Goal: Use online tool/utility: Utilize a website feature to perform a specific function

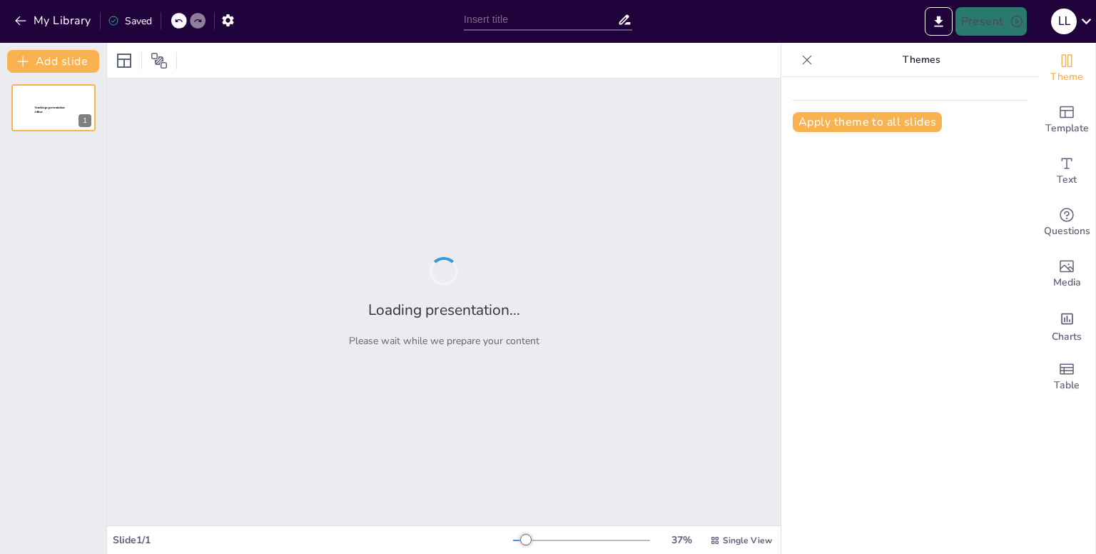
type input "Imported Maestria Ponencia 5 (1).pptx"
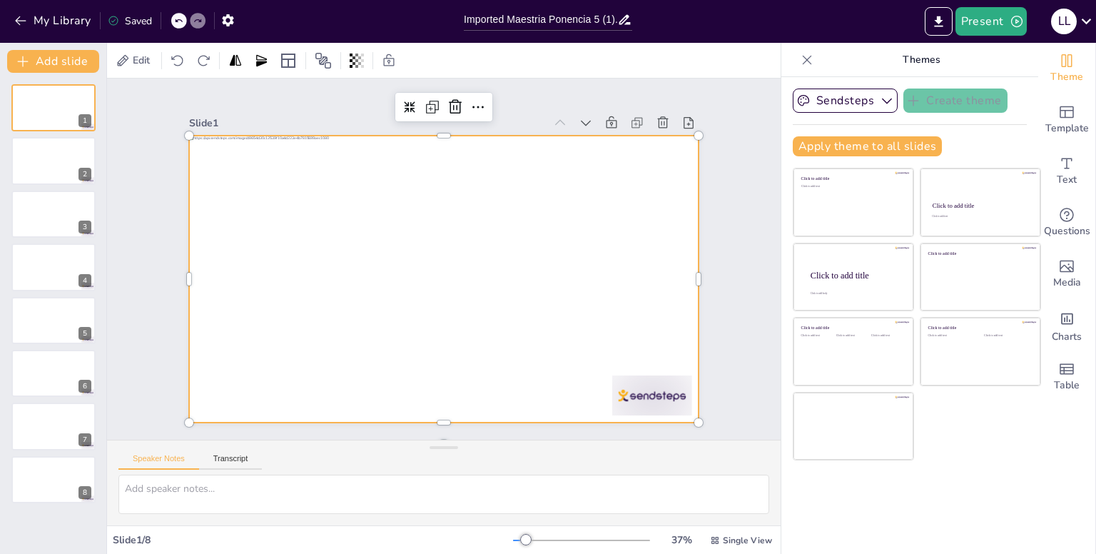
click at [325, 315] on div at bounding box center [441, 279] width 537 height 338
click at [325, 315] on div at bounding box center [440, 278] width 559 height 387
click at [325, 315] on div at bounding box center [438, 278] width 574 height 430
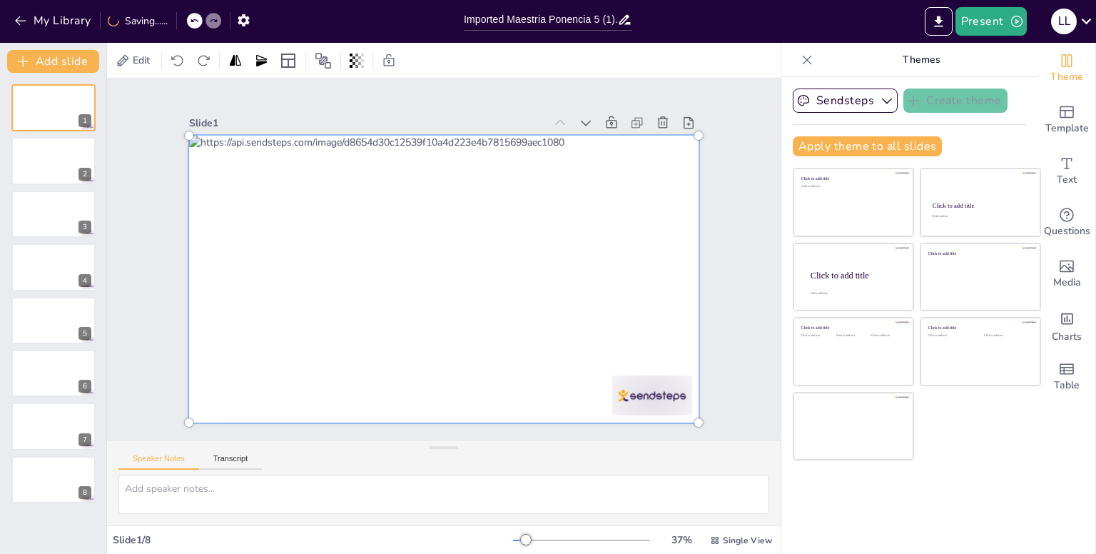
click at [325, 315] on div at bounding box center [440, 278] width 579 height 407
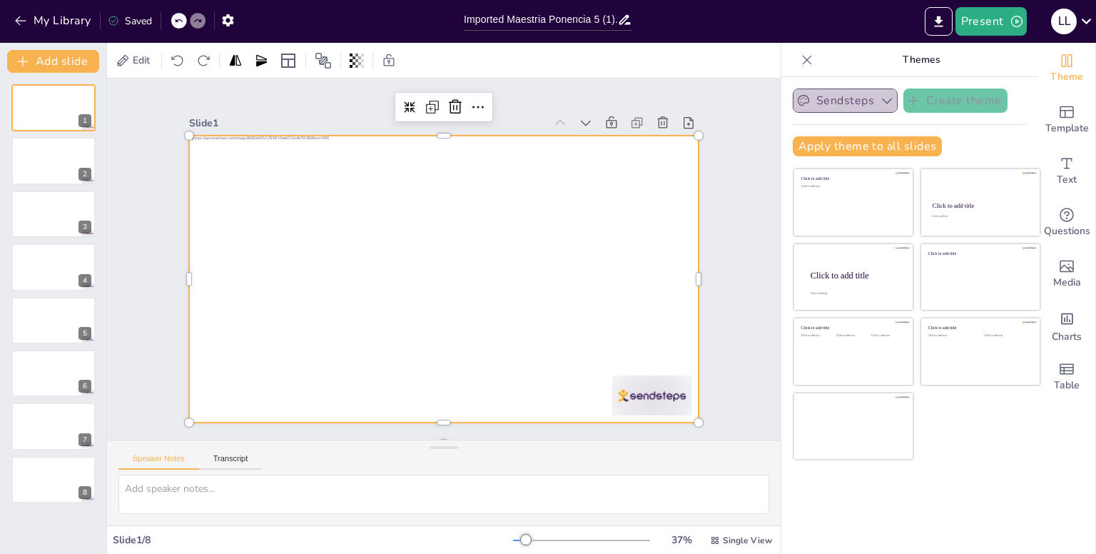
click at [836, 91] on button "Sendsteps" at bounding box center [845, 100] width 105 height 24
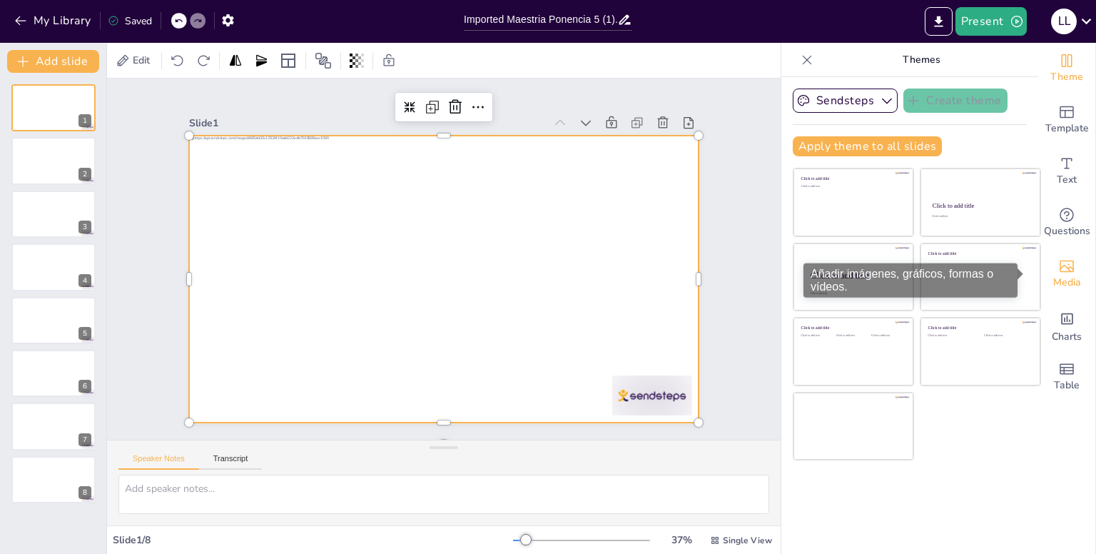
click at [1058, 270] on icon "Add images, graphics, shapes or video" at bounding box center [1066, 266] width 17 height 17
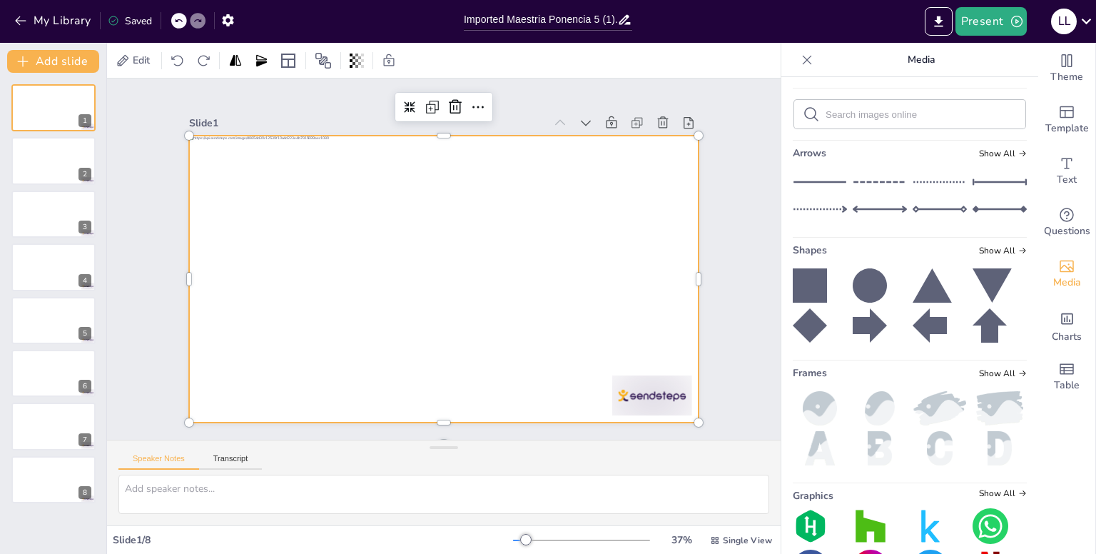
scroll to position [191, 0]
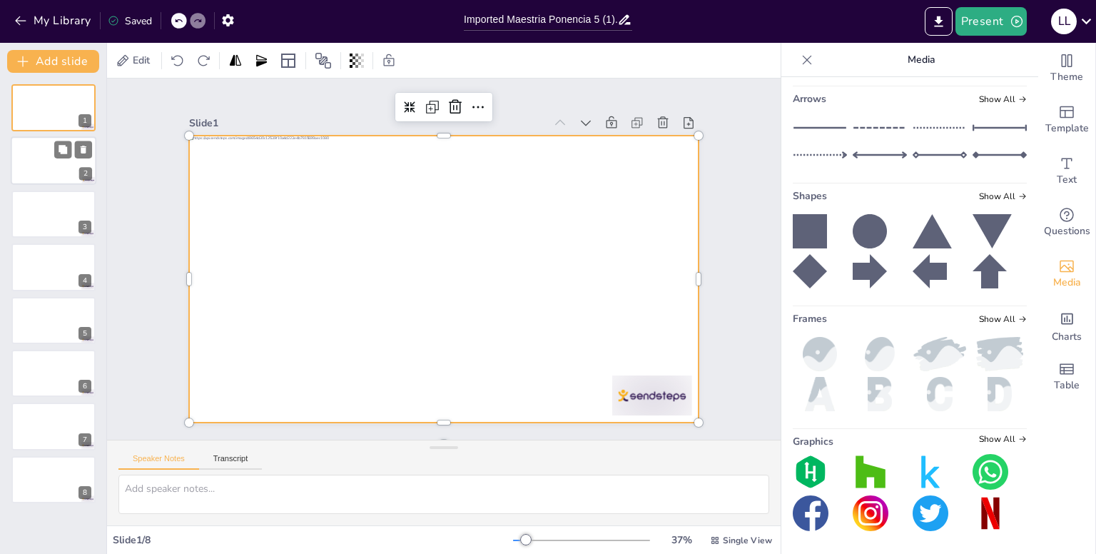
click at [43, 172] on div at bounding box center [54, 161] width 86 height 49
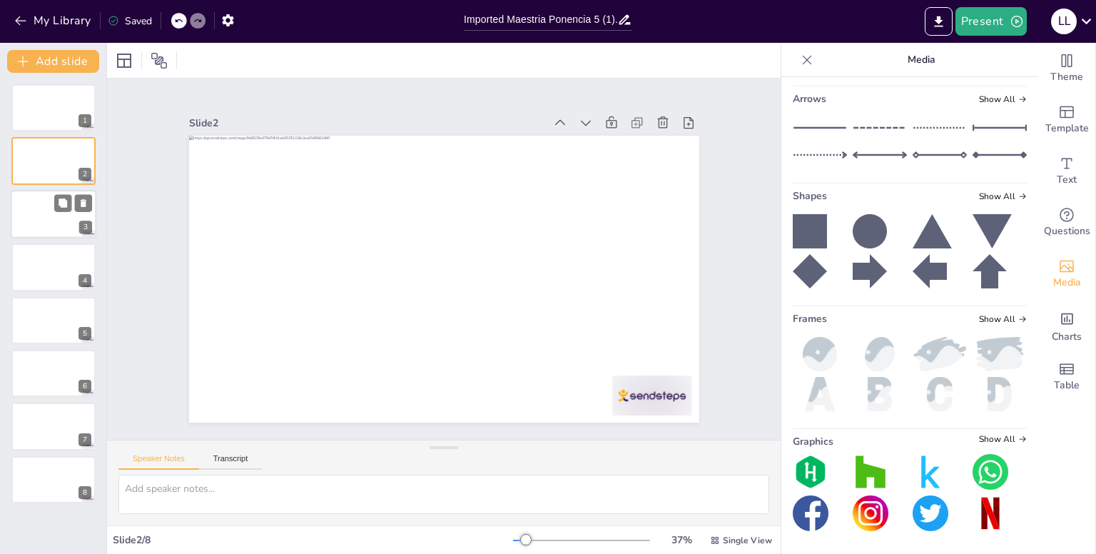
click at [49, 198] on div at bounding box center [54, 214] width 86 height 49
click at [191, 529] on div "Slide 3 / 8 37 % Single View" at bounding box center [444, 540] width 674 height 23
click at [796, 56] on div at bounding box center [807, 60] width 23 height 23
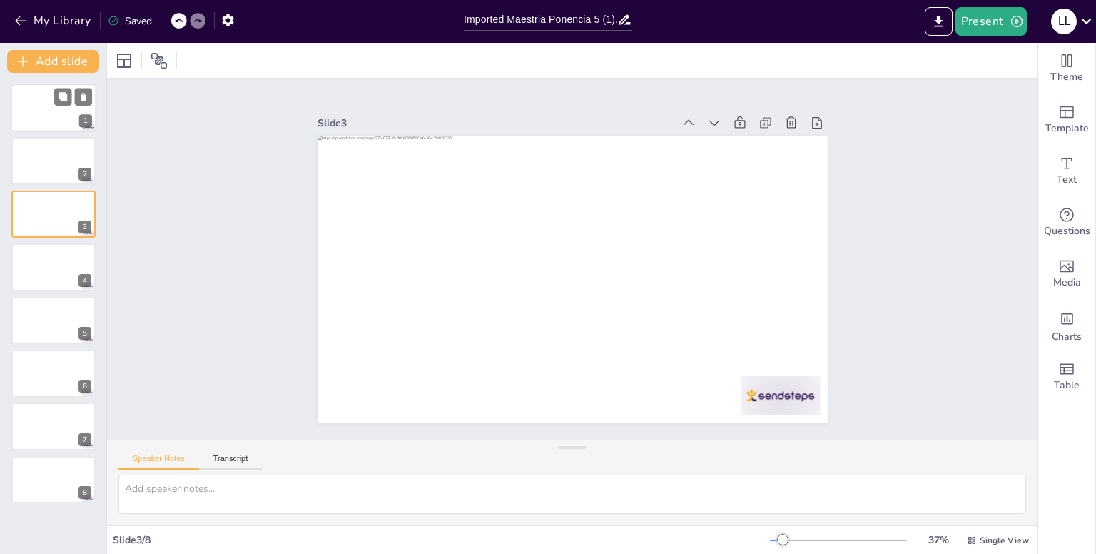
click at [67, 113] on div at bounding box center [54, 107] width 86 height 49
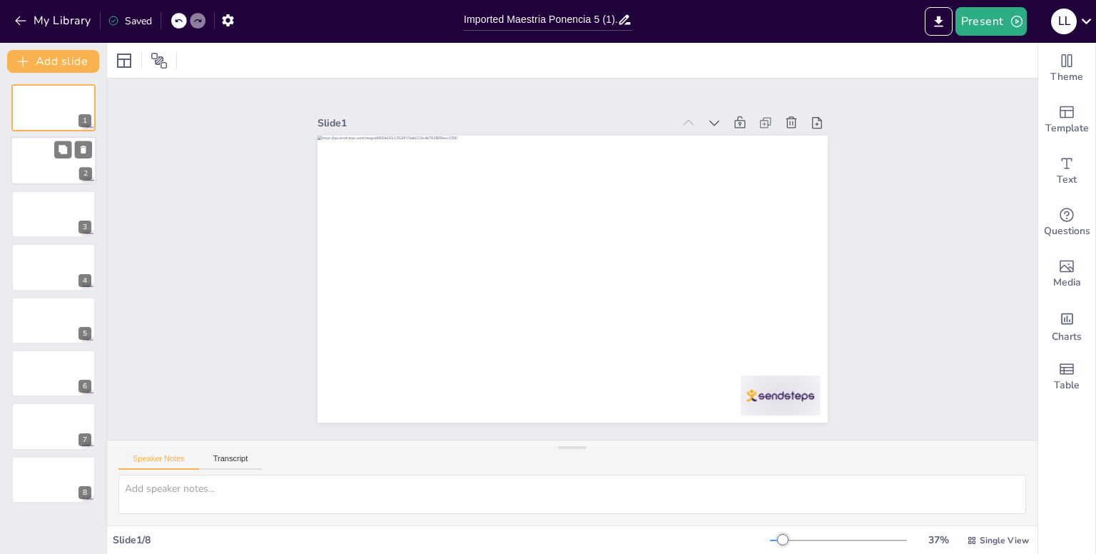
click at [54, 148] on div at bounding box center [54, 161] width 86 height 49
click at [43, 213] on div at bounding box center [54, 214] width 86 height 49
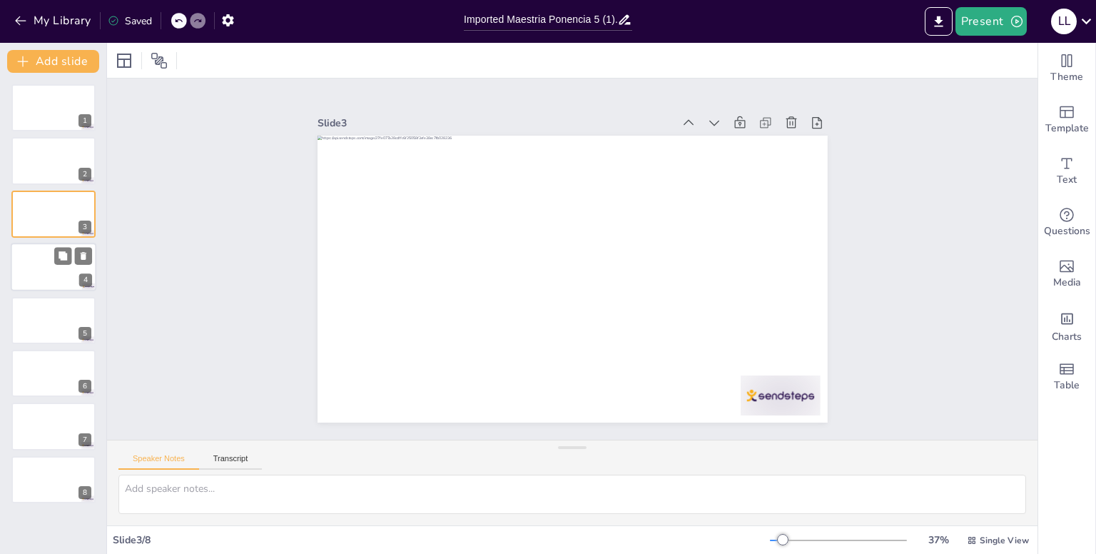
click at [34, 258] on div at bounding box center [54, 267] width 86 height 49
click at [39, 299] on div at bounding box center [54, 320] width 86 height 49
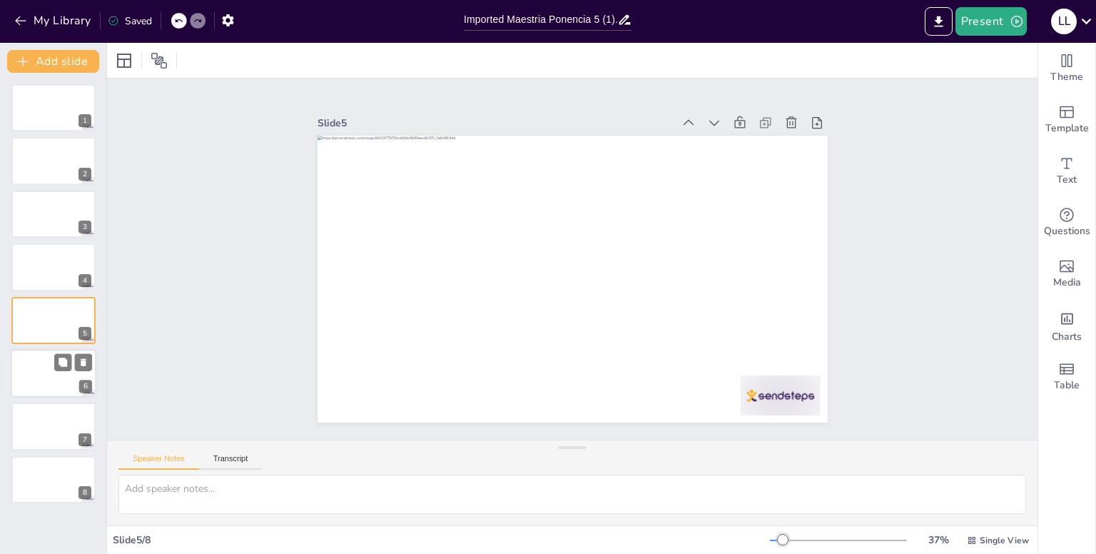
click at [41, 366] on div at bounding box center [54, 373] width 86 height 49
click at [30, 419] on div at bounding box center [54, 426] width 86 height 49
click at [22, 461] on div at bounding box center [54, 479] width 86 height 49
click at [42, 120] on div at bounding box center [54, 107] width 86 height 49
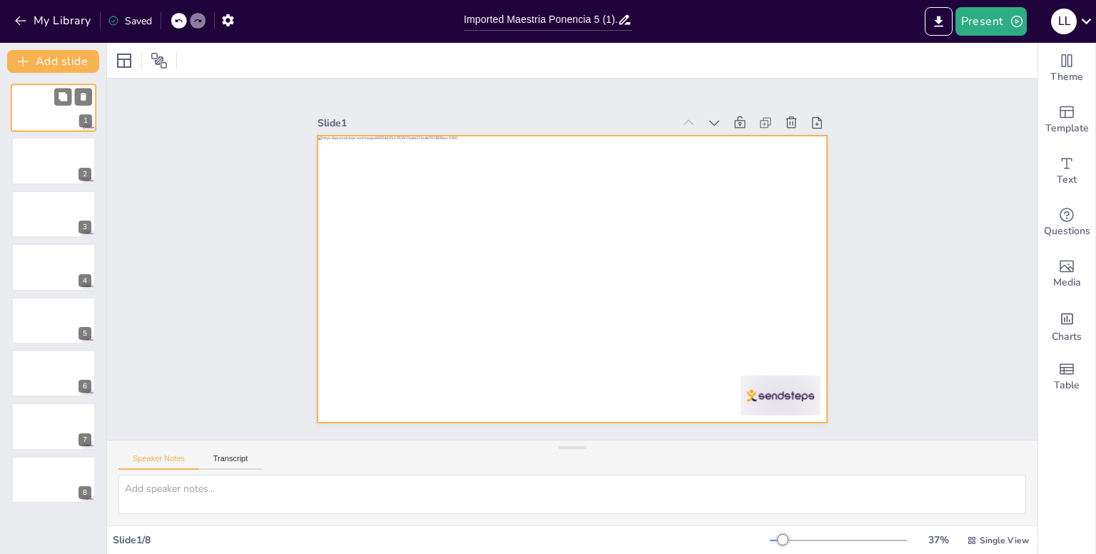
click at [22, 111] on div at bounding box center [54, 107] width 86 height 49
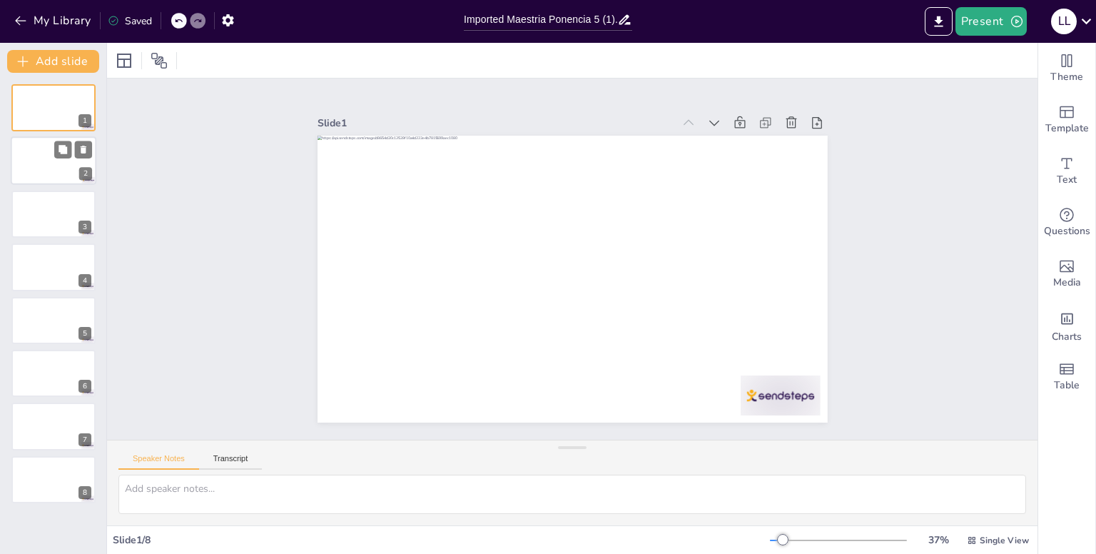
click at [44, 166] on div at bounding box center [54, 161] width 86 height 49
click at [32, 109] on div at bounding box center [54, 107] width 86 height 49
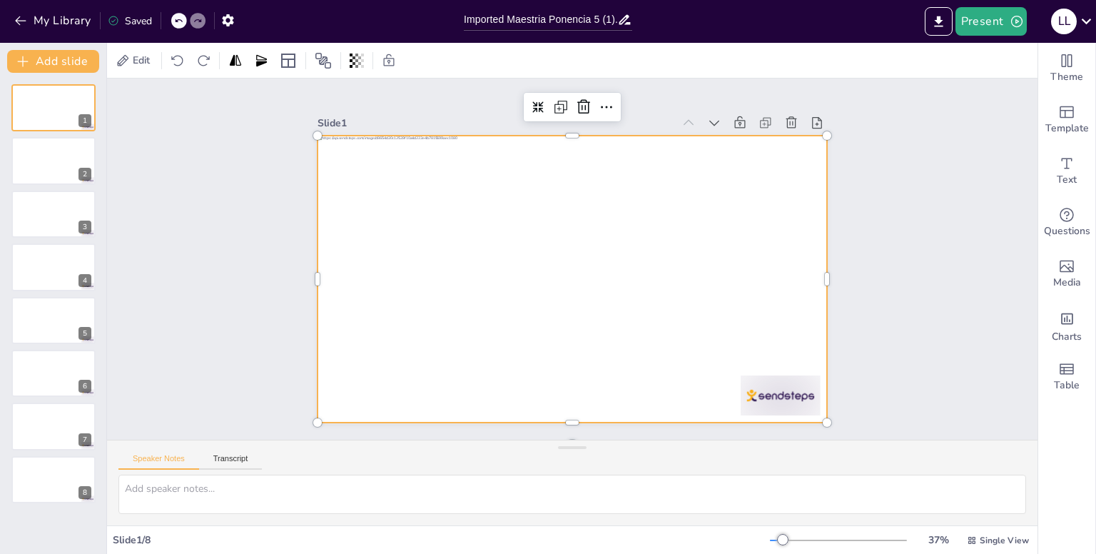
click at [360, 131] on div at bounding box center [553, 263] width 387 height 559
click at [449, 132] on div at bounding box center [592, 259] width 287 height 510
click at [315, 132] on div at bounding box center [570, 279] width 537 height 338
